Goal: Book appointment/travel/reservation

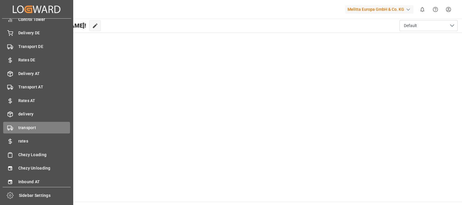
scroll to position [23, 0]
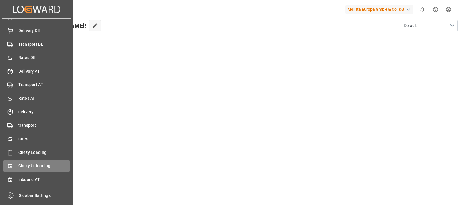
click at [20, 162] on div "Chezy Unloading Chezy Unloading" at bounding box center [36, 165] width 67 height 11
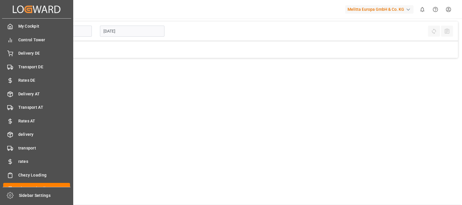
type input "Chezy Unloading"
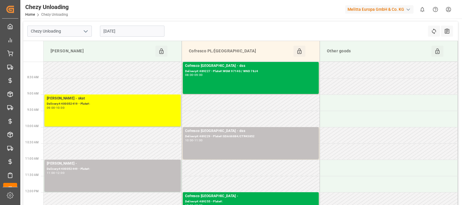
click at [109, 29] on input "[DATE]" at bounding box center [132, 31] width 65 height 11
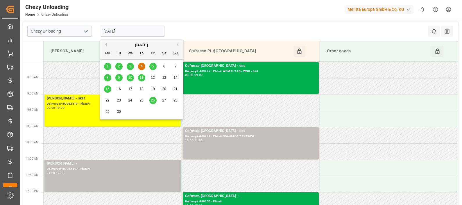
click at [153, 65] on span "5" at bounding box center [153, 66] width 2 height 4
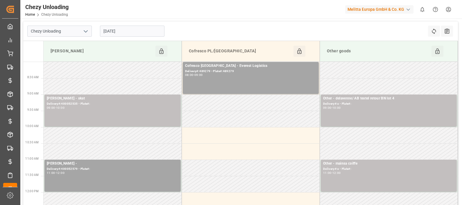
click at [120, 36] on input "05.09.2025" at bounding box center [132, 31] width 65 height 11
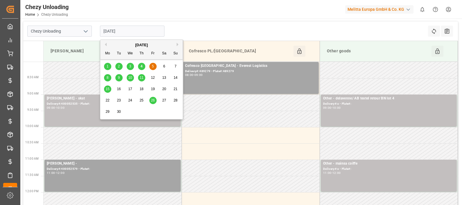
click at [106, 77] on div "8" at bounding box center [107, 77] width 7 height 7
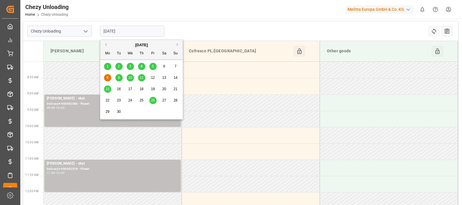
click at [132, 31] on input "[DATE]" at bounding box center [132, 31] width 65 height 11
click at [116, 78] on div "9" at bounding box center [118, 77] width 7 height 7
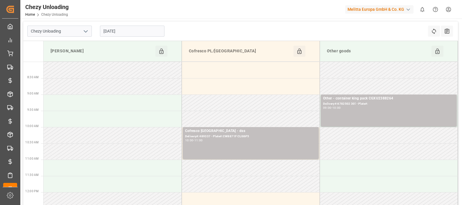
click at [124, 31] on input "[DATE]" at bounding box center [132, 31] width 65 height 11
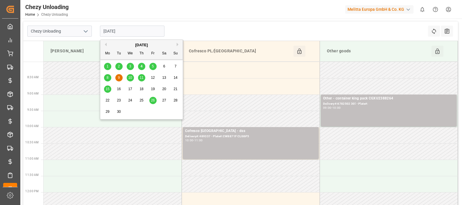
click at [132, 79] on div "10" at bounding box center [130, 77] width 7 height 7
type input "[DATE]"
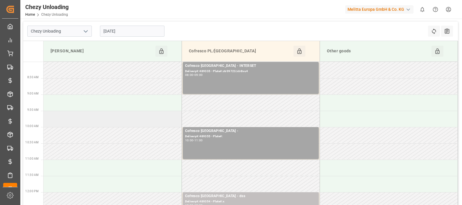
scroll to position [36, 0]
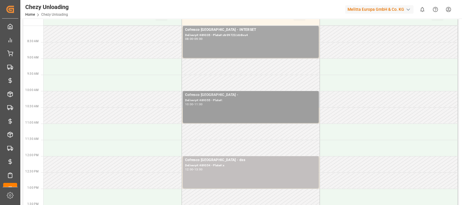
click at [222, 105] on div "Cofresco Poland - Delivery#:489355 - Plate#: 10:00 - 11:00" at bounding box center [250, 107] width 131 height 30
click at [203, 104] on div "11:00" at bounding box center [199, 104] width 8 height 3
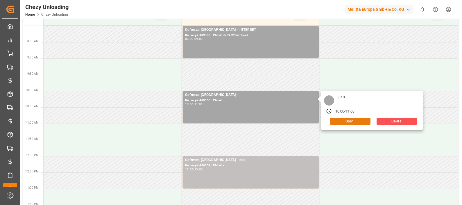
click at [352, 121] on button "Open" at bounding box center [350, 121] width 41 height 7
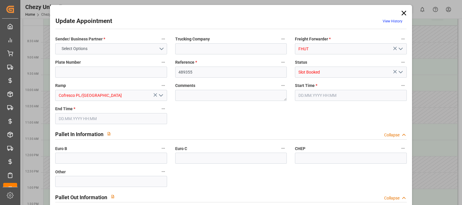
type input "10.09.2025 10:00"
type input "10.09.2025 11:00"
type input "03.09.2025 08:31"
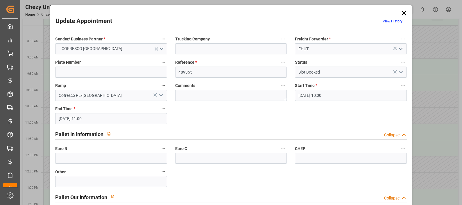
click at [401, 12] on icon at bounding box center [404, 13] width 8 height 8
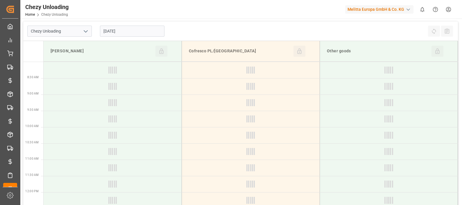
click at [133, 32] on input "[DATE]" at bounding box center [132, 31] width 65 height 11
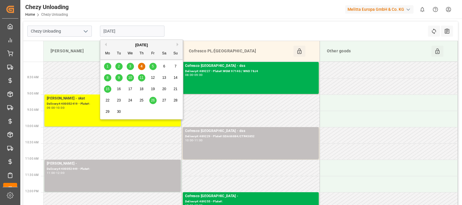
click at [118, 77] on div "9" at bounding box center [118, 77] width 7 height 7
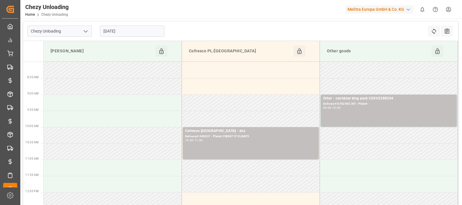
click at [113, 30] on input "[DATE]" at bounding box center [132, 31] width 65 height 11
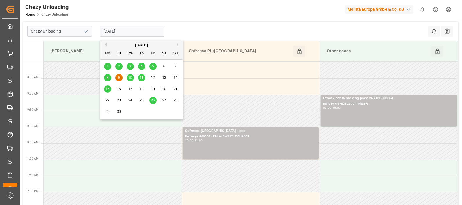
click at [127, 74] on div "10" at bounding box center [130, 77] width 7 height 7
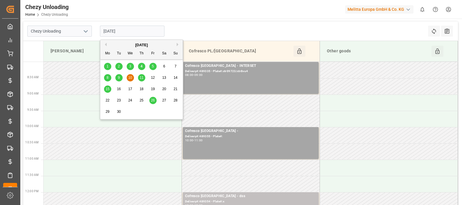
click at [134, 31] on input "[DATE]" at bounding box center [132, 31] width 65 height 11
click at [182, 29] on div "Chezy Unloading [DATE] Refresh Time Slots All Audits" at bounding box center [240, 31] width 435 height 19
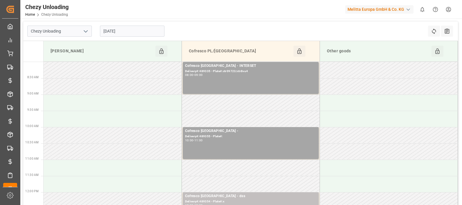
click at [134, 37] on div "[DATE]" at bounding box center [132, 31] width 73 height 19
click at [134, 35] on input "[DATE]" at bounding box center [132, 31] width 65 height 11
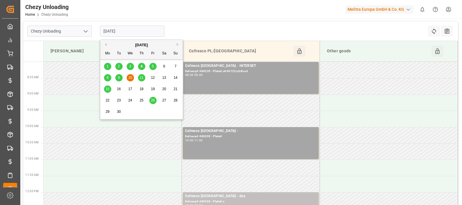
click at [119, 79] on span "9" at bounding box center [119, 78] width 2 height 4
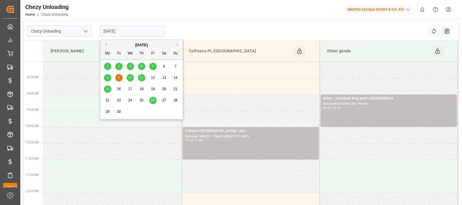
click at [125, 29] on input "[DATE]" at bounding box center [132, 31] width 65 height 11
click at [142, 76] on span "11" at bounding box center [142, 78] width 4 height 4
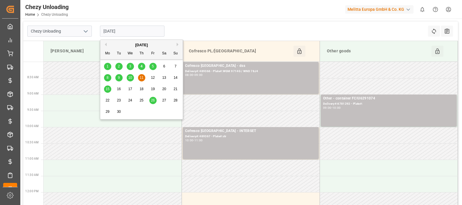
click at [129, 26] on input "[DATE]" at bounding box center [132, 31] width 65 height 11
click at [109, 78] on div "8" at bounding box center [107, 77] width 7 height 7
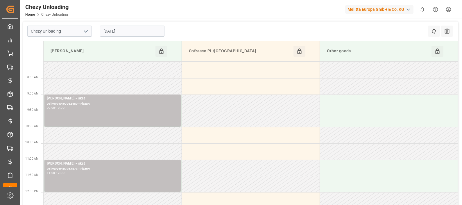
click at [129, 33] on input "[DATE]" at bounding box center [132, 31] width 65 height 11
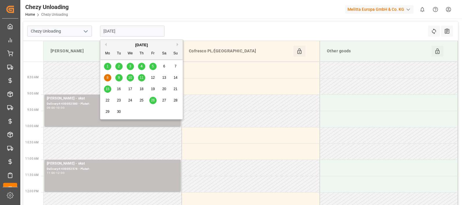
click at [119, 79] on span "9" at bounding box center [119, 78] width 2 height 4
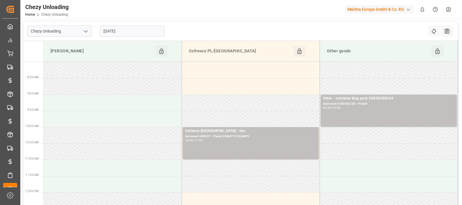
click at [123, 31] on input "[DATE]" at bounding box center [132, 31] width 65 height 11
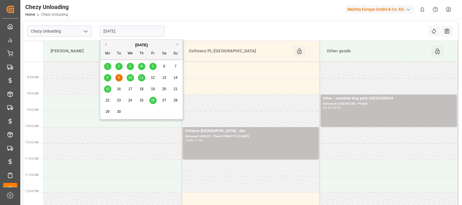
click at [129, 77] on span "10" at bounding box center [130, 78] width 4 height 4
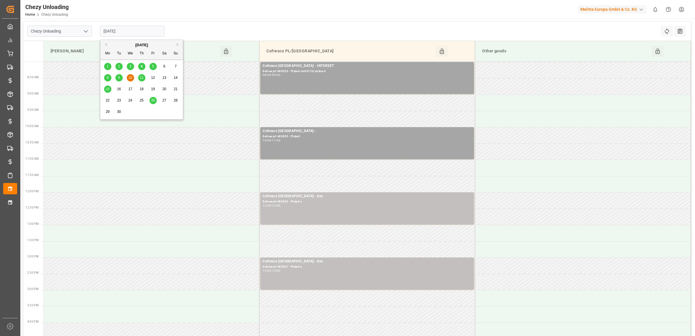
click at [126, 36] on input "[DATE]" at bounding box center [132, 31] width 65 height 11
click at [119, 77] on span "9" at bounding box center [119, 78] width 2 height 4
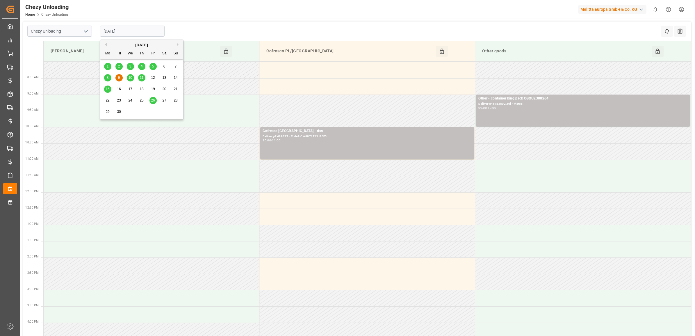
click at [140, 33] on input "[DATE]" at bounding box center [132, 31] width 65 height 11
click at [131, 77] on span "10" at bounding box center [130, 78] width 4 height 4
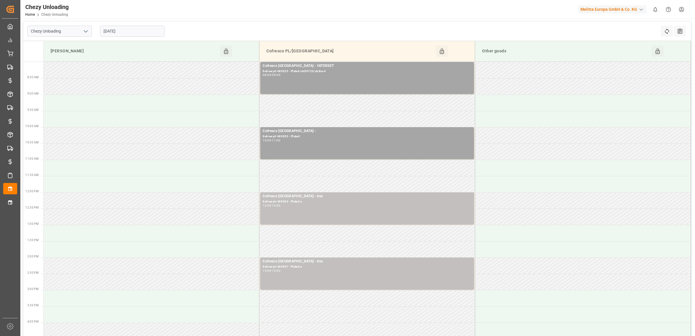
click at [130, 33] on input "[DATE]" at bounding box center [132, 31] width 65 height 11
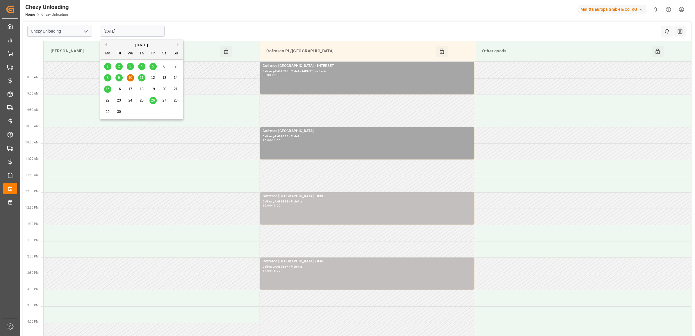
click at [144, 79] on div "11" at bounding box center [141, 77] width 7 height 7
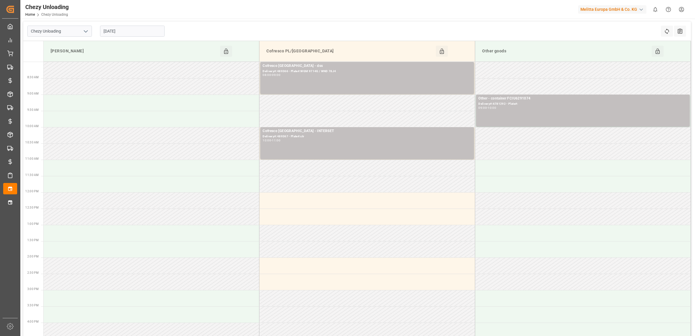
click at [145, 34] on input "[DATE]" at bounding box center [132, 31] width 65 height 11
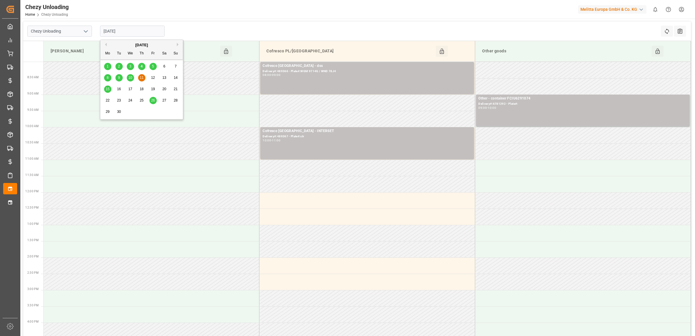
click at [128, 79] on div "10" at bounding box center [130, 77] width 7 height 7
type input "[DATE]"
